Goal: Find specific page/section: Find specific page/section

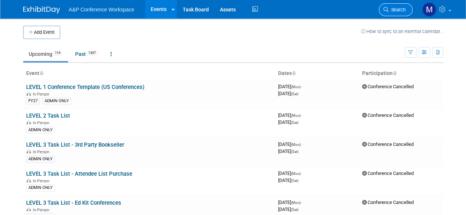
click at [398, 8] on span "Search" at bounding box center [397, 10] width 17 height 6
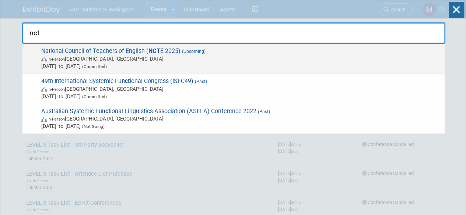
type input "nct"
click at [108, 50] on span "National Council of Teachers of English ( NCT E 2025) (Upcoming) In-Person [GEO…" at bounding box center [240, 59] width 402 height 22
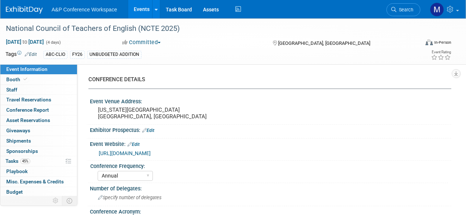
select select "Annual"
select select "Level 2"
select select "In-Person Booth"
select select "Schools"
select select "Bloomsbury Digital Resources"
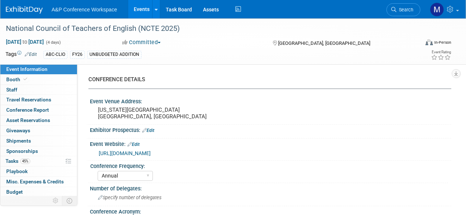
select select "[PERSON_NAME]"
select select "Brand/Subject Presence​"
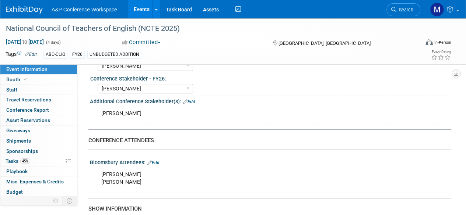
scroll to position [449, 0]
